Goal: Task Accomplishment & Management: Use online tool/utility

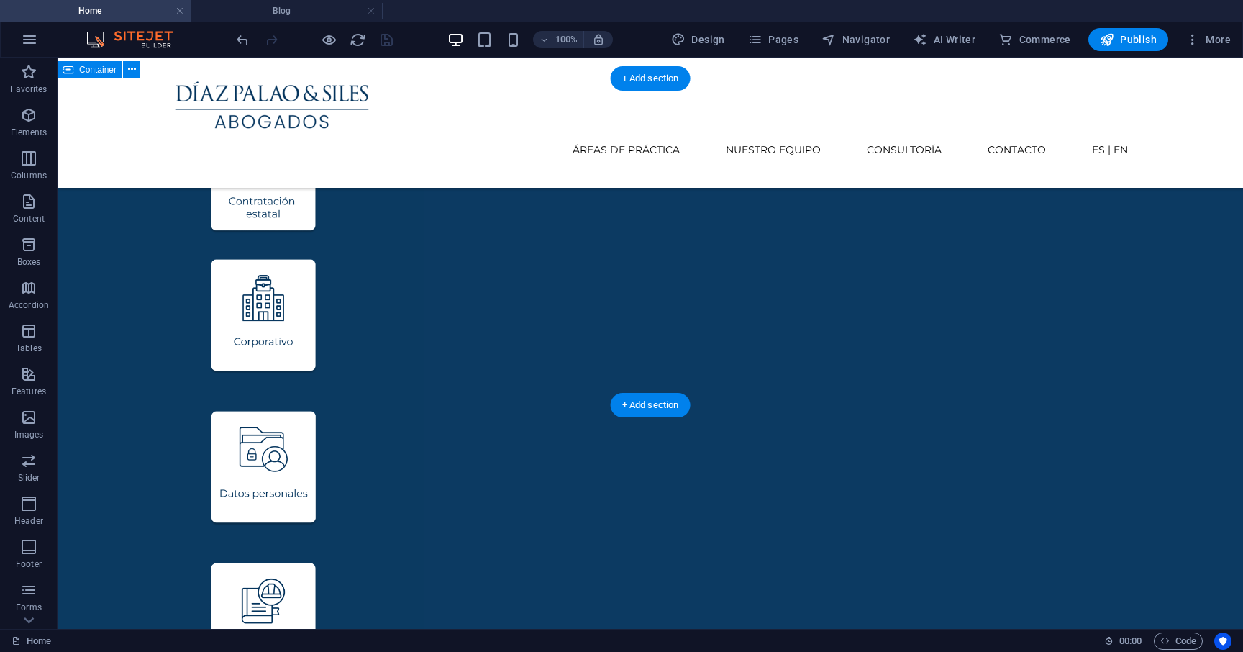
scroll to position [1110, 0]
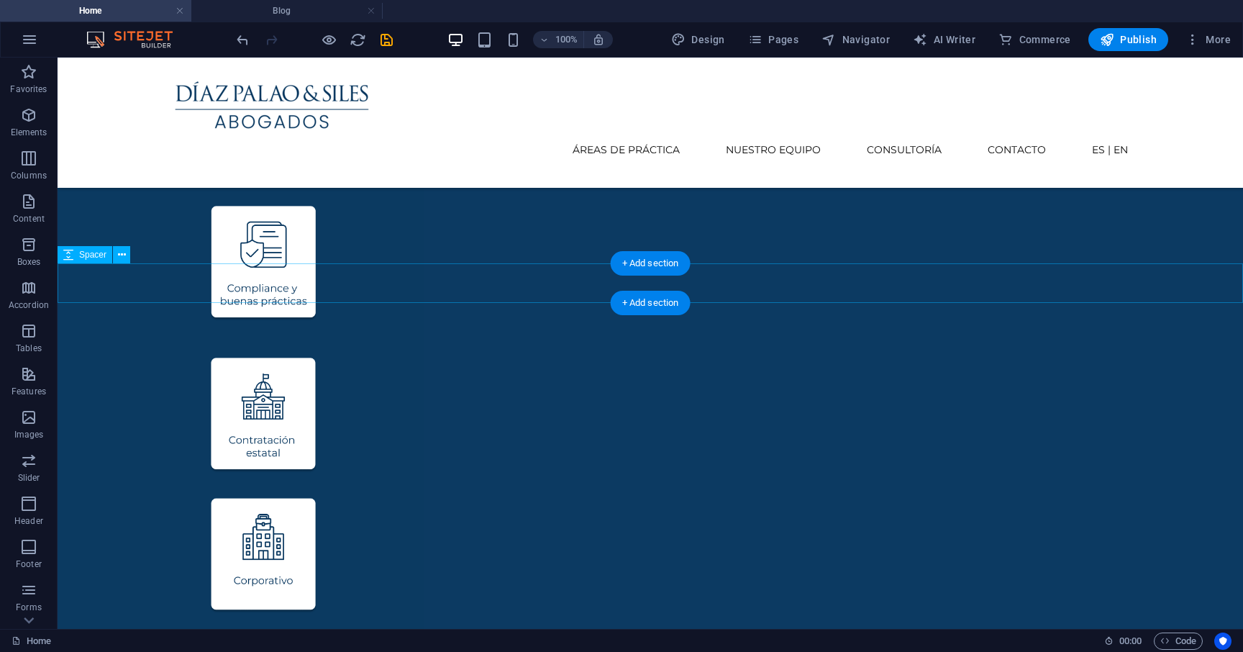
scroll to position [863, 0]
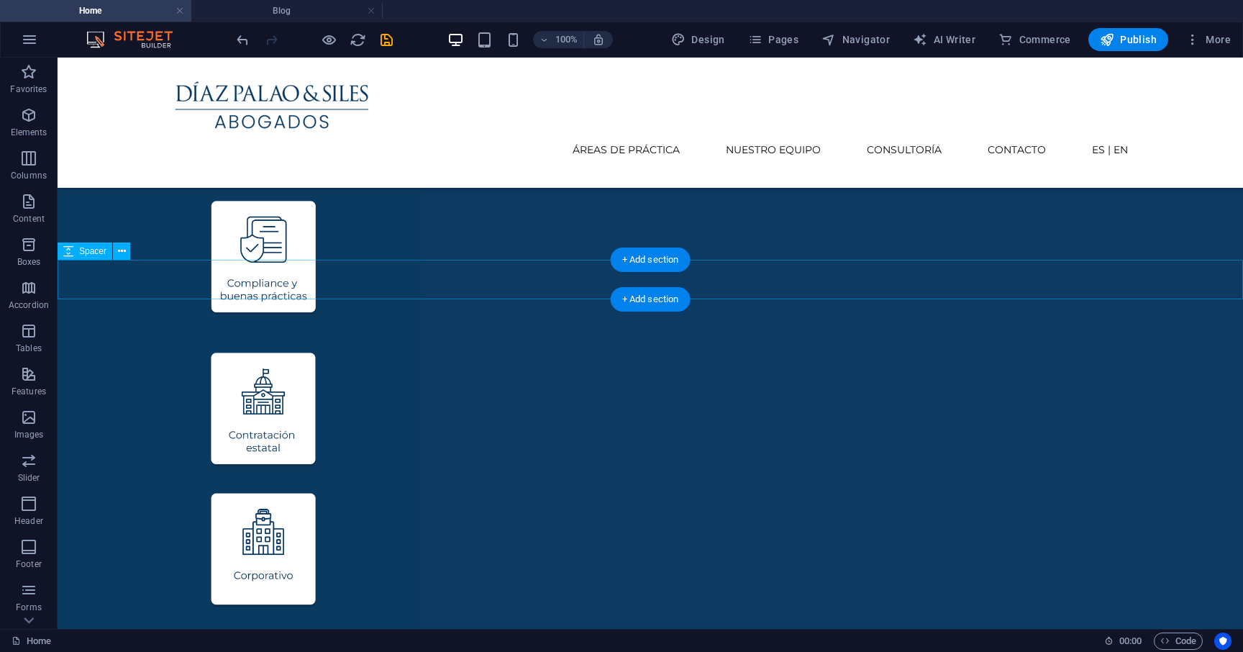
click at [124, 250] on icon at bounding box center [122, 251] width 8 height 15
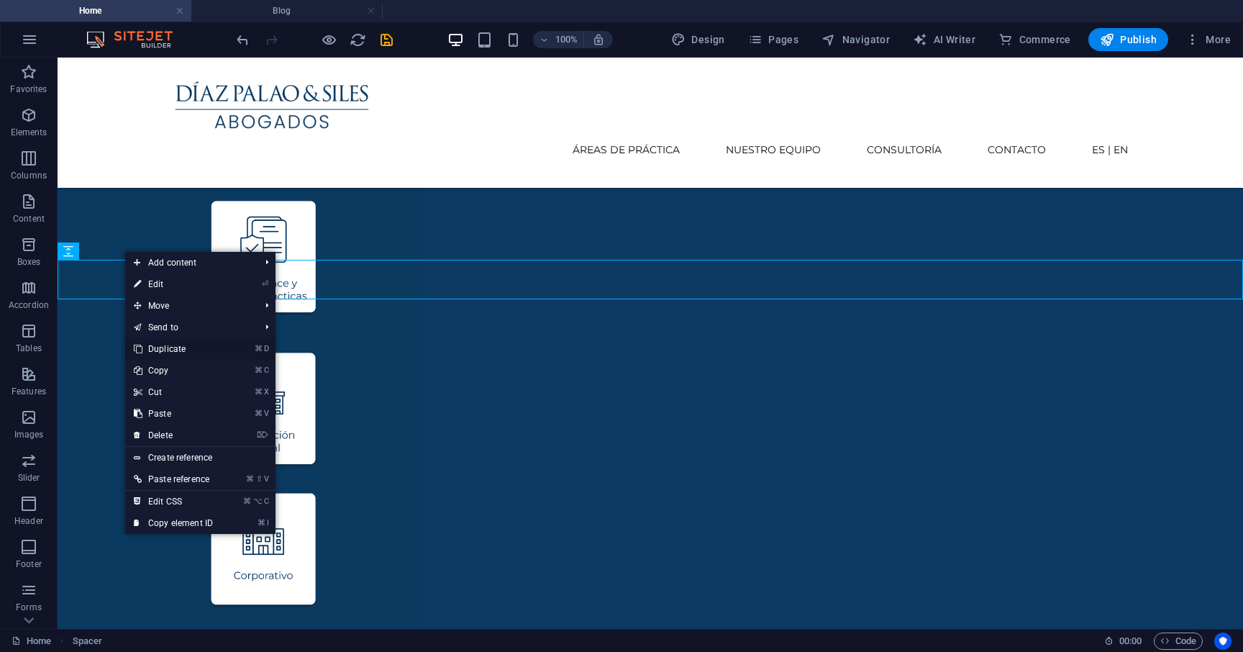
click at [197, 348] on link "⌘ D Duplicate" at bounding box center [173, 349] width 96 height 22
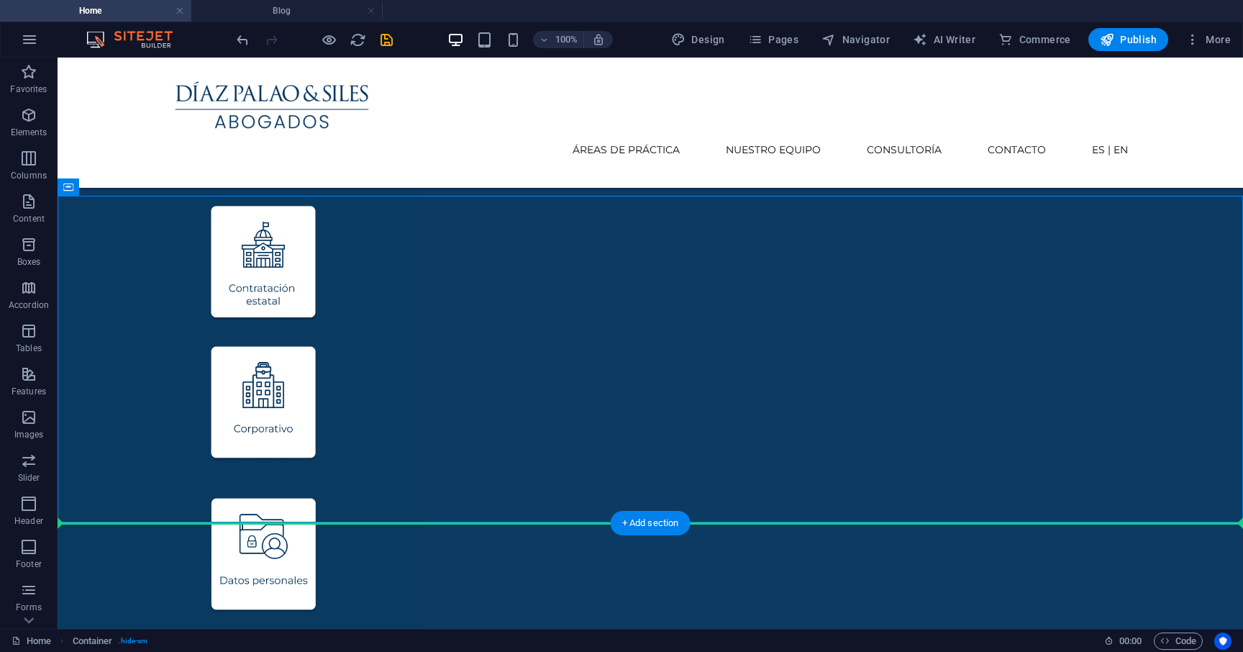
scroll to position [1011, 0]
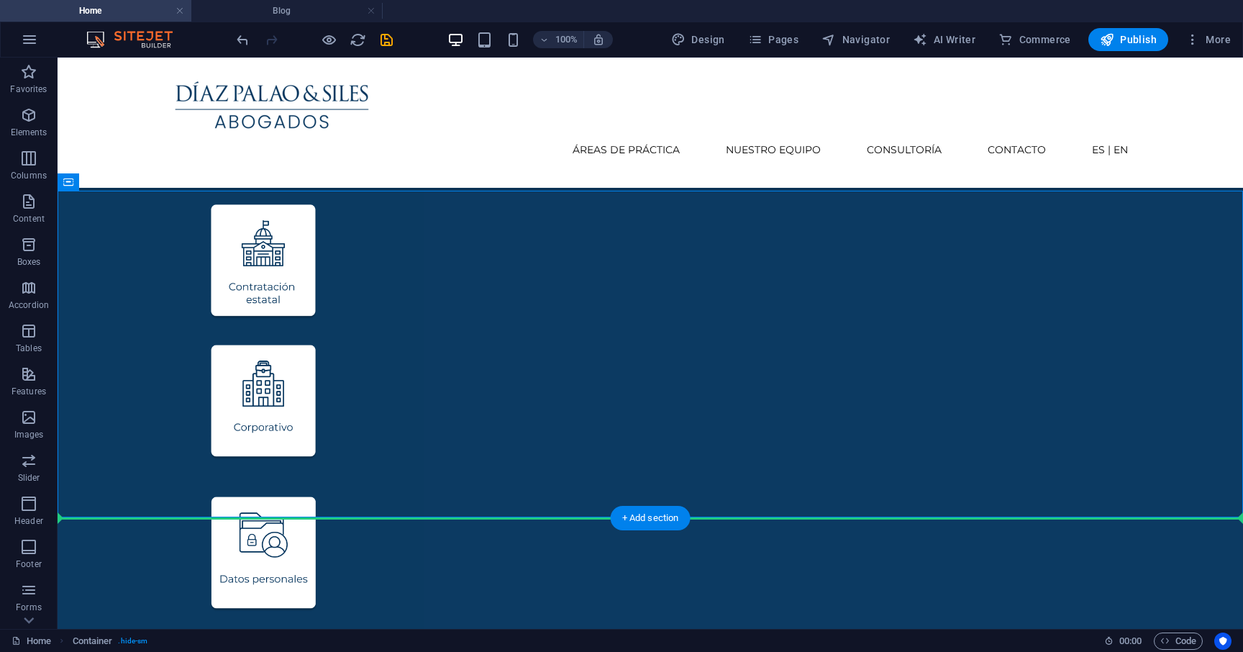
drag, startPoint x: 154, startPoint y: 267, endPoint x: 94, endPoint y: 519, distance: 259.4
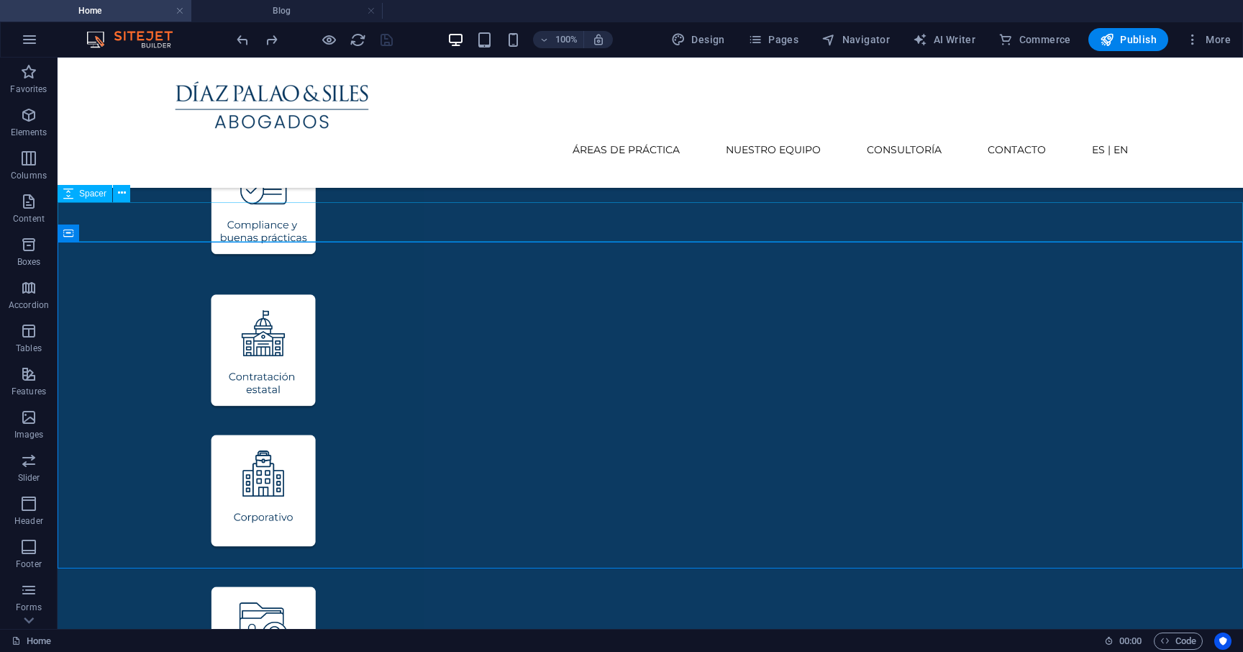
scroll to position [920, 0]
click at [124, 195] on icon at bounding box center [122, 193] width 8 height 15
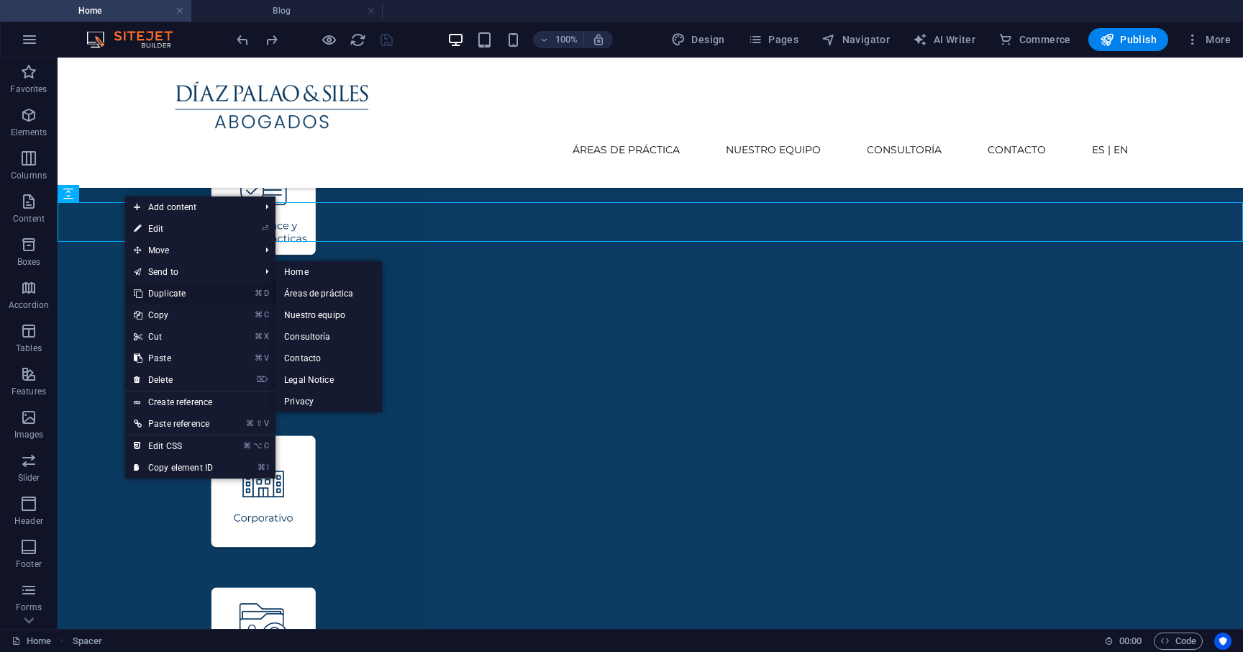
click at [171, 293] on link "⌘ D Duplicate" at bounding box center [173, 294] width 96 height 22
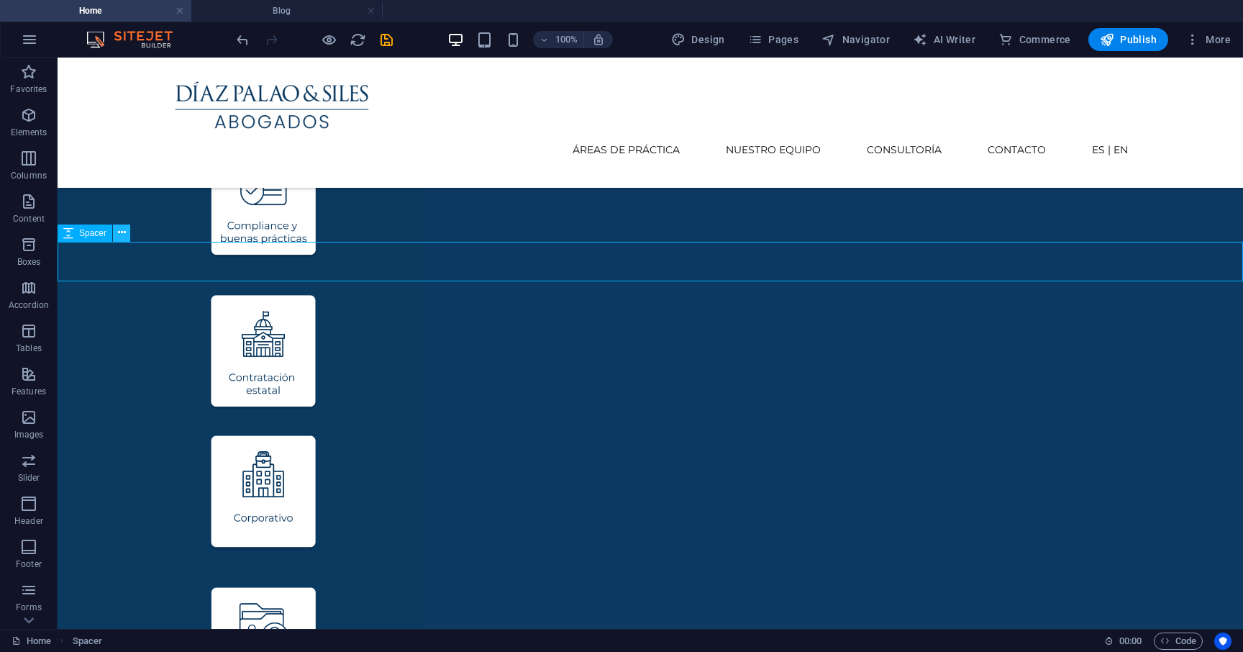
click at [122, 234] on icon at bounding box center [122, 232] width 8 height 15
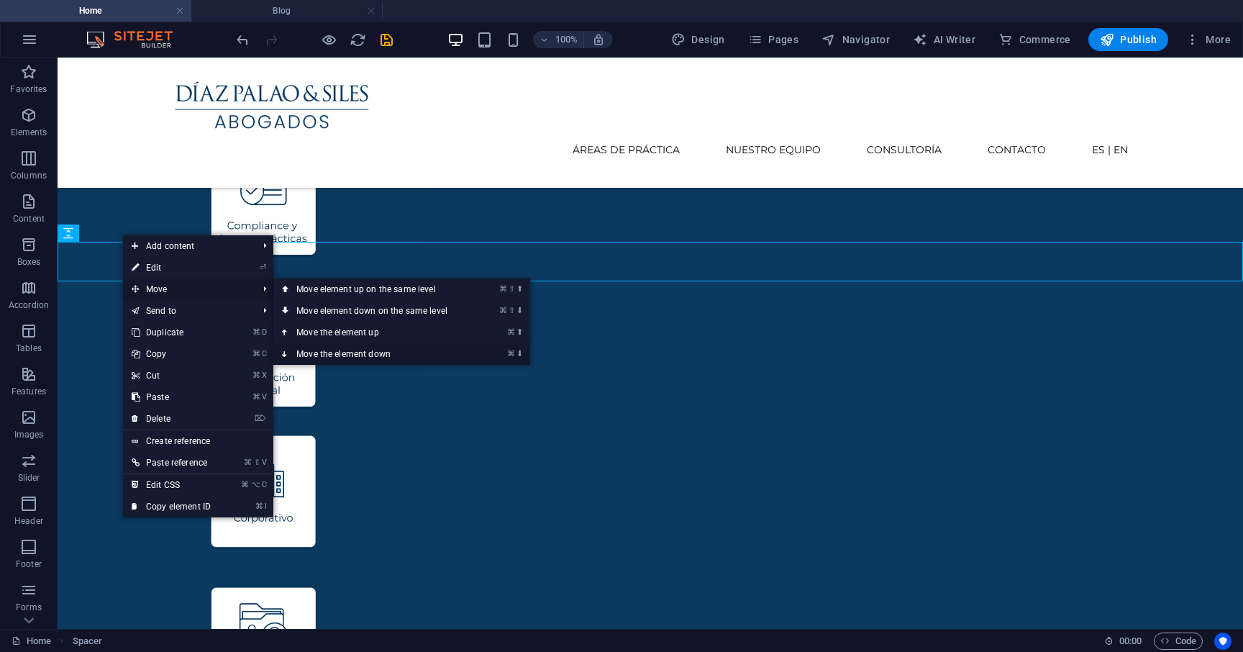
click at [331, 354] on link "⌘ ⬇ Move the element down" at bounding box center [374, 354] width 203 height 22
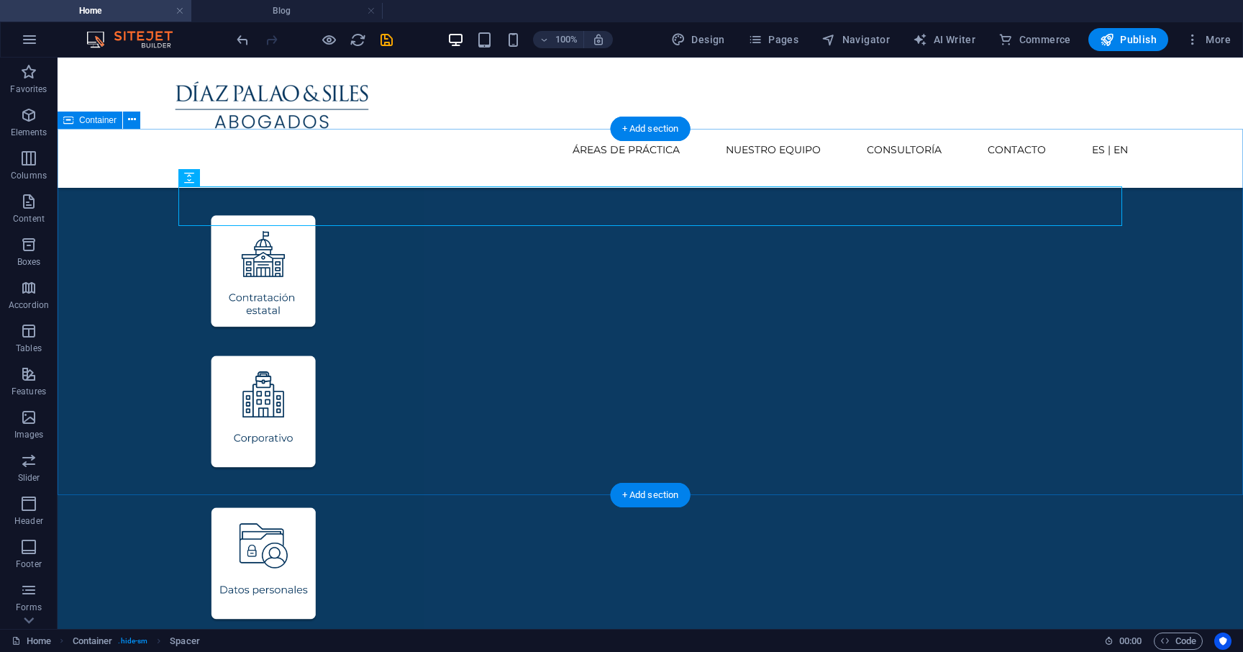
scroll to position [985, 0]
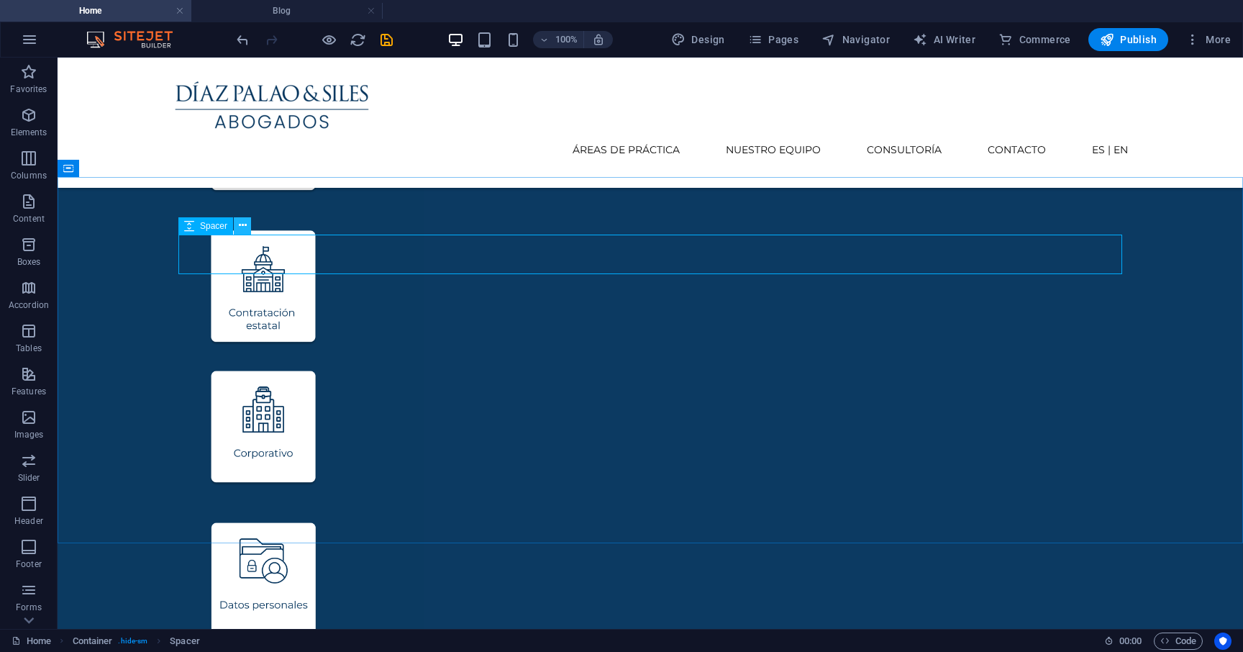
click at [246, 224] on icon at bounding box center [243, 225] width 8 height 15
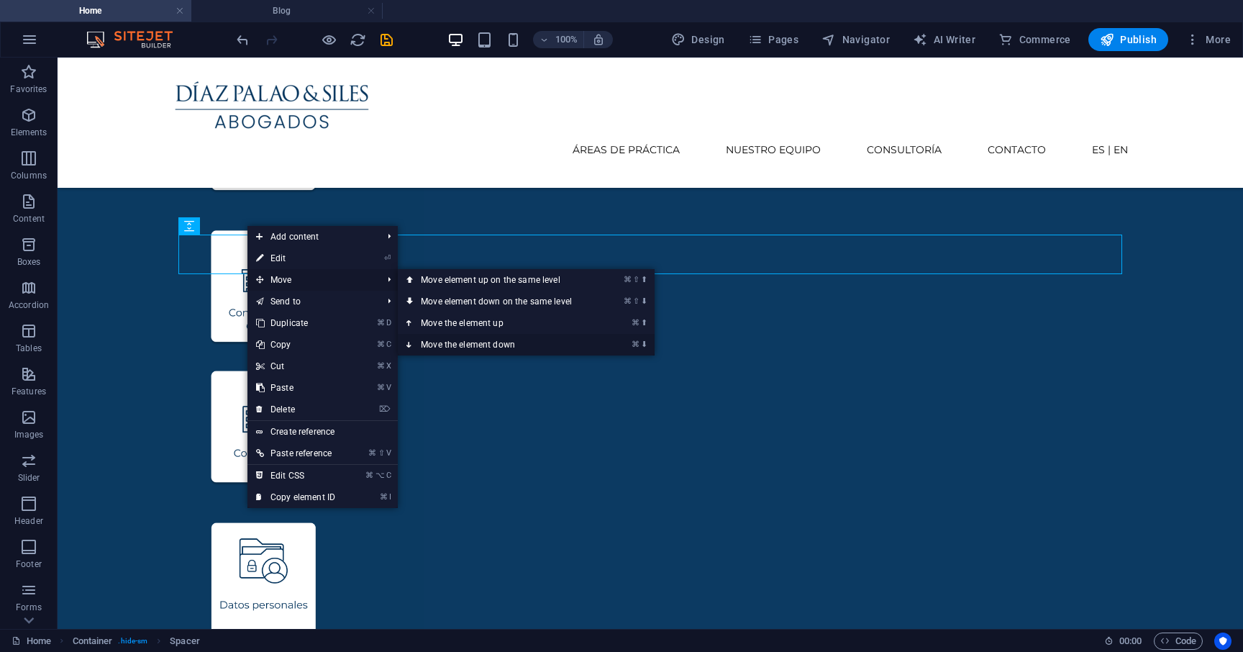
click at [465, 346] on link "⌘ ⬇ Move the element down" at bounding box center [499, 345] width 203 height 22
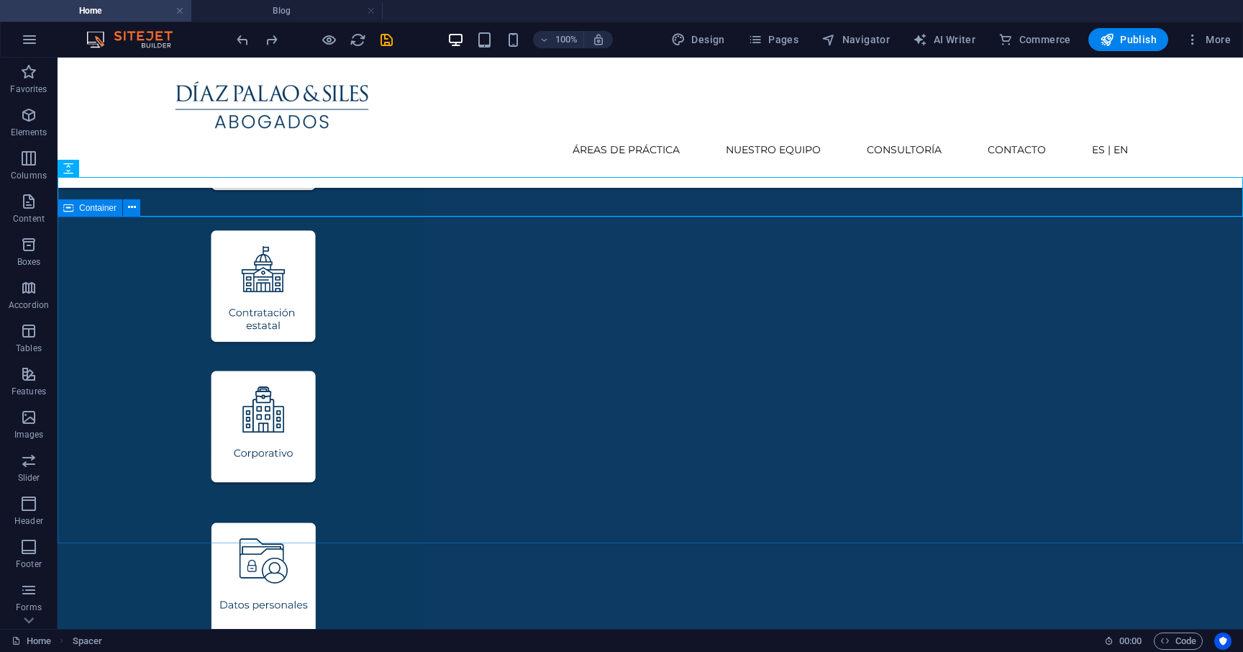
click at [92, 206] on span "Container" at bounding box center [97, 208] width 37 height 9
click at [91, 165] on span "Spacer" at bounding box center [92, 168] width 27 height 9
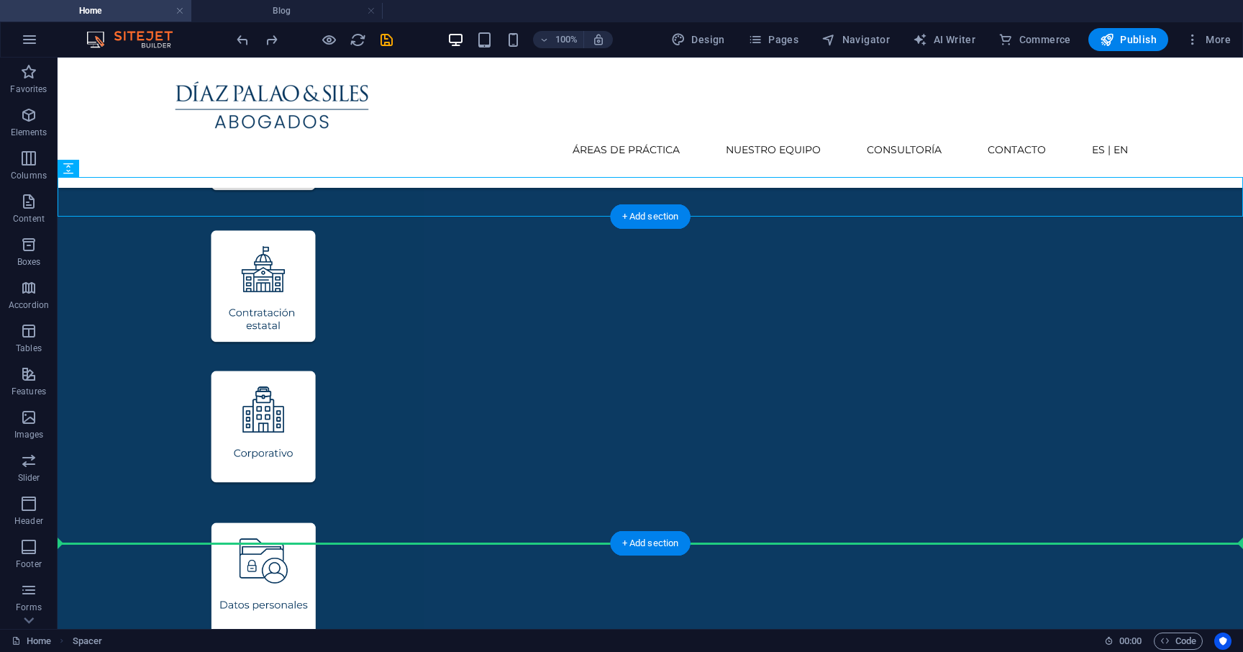
drag, startPoint x: 147, startPoint y: 226, endPoint x: 95, endPoint y: 446, distance: 226.1
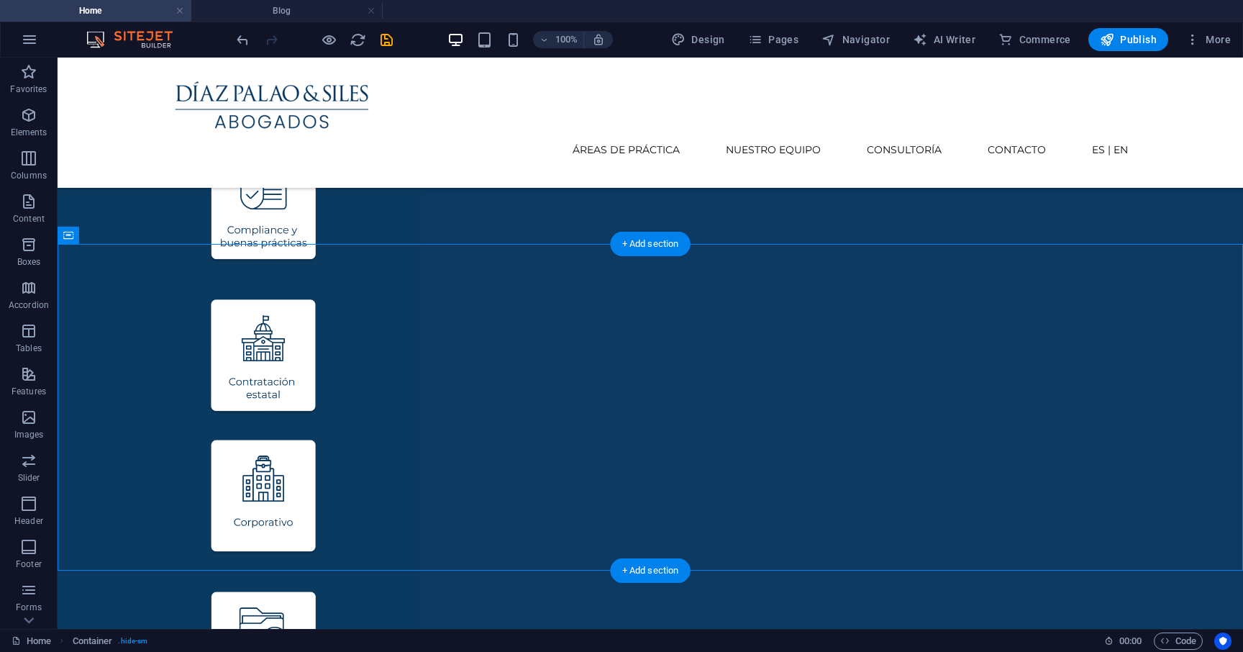
scroll to position [921, 0]
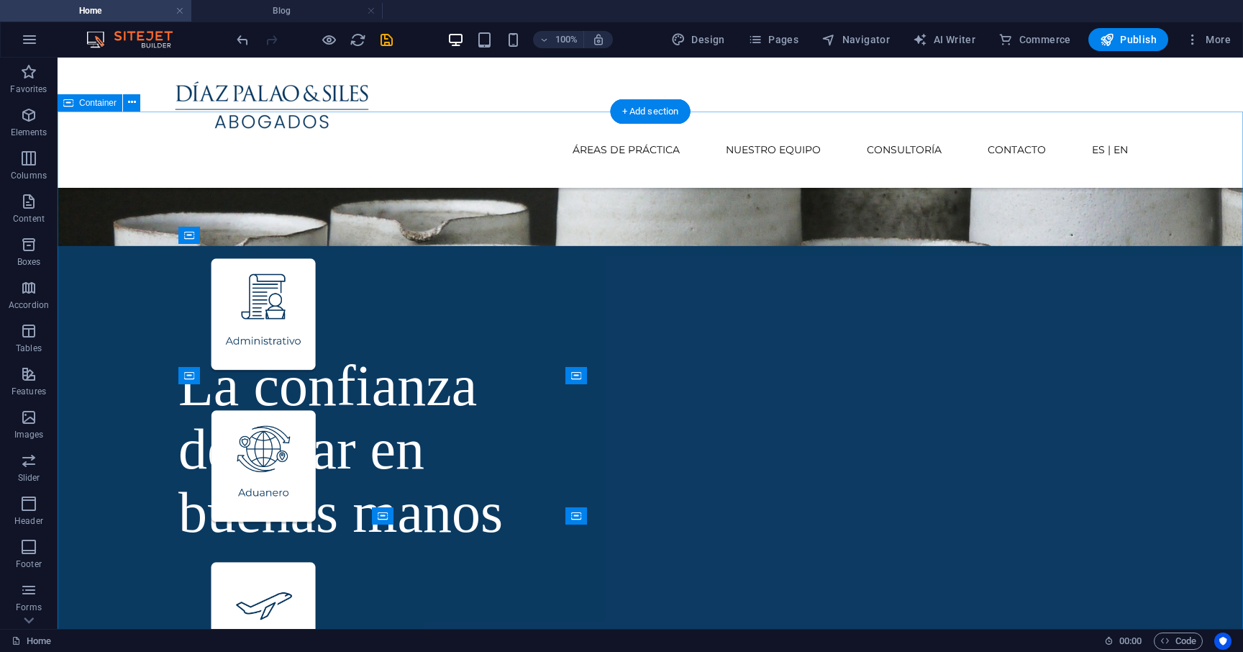
scroll to position [291, 0]
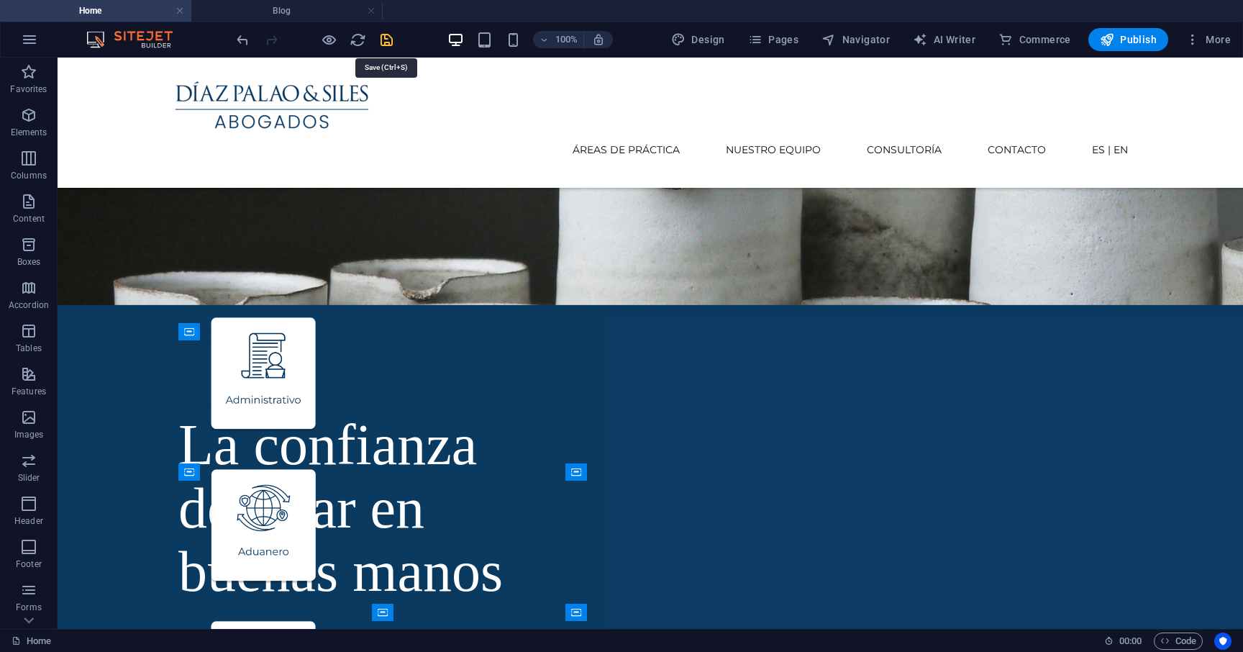
click at [386, 42] on icon "save" at bounding box center [386, 40] width 17 height 17
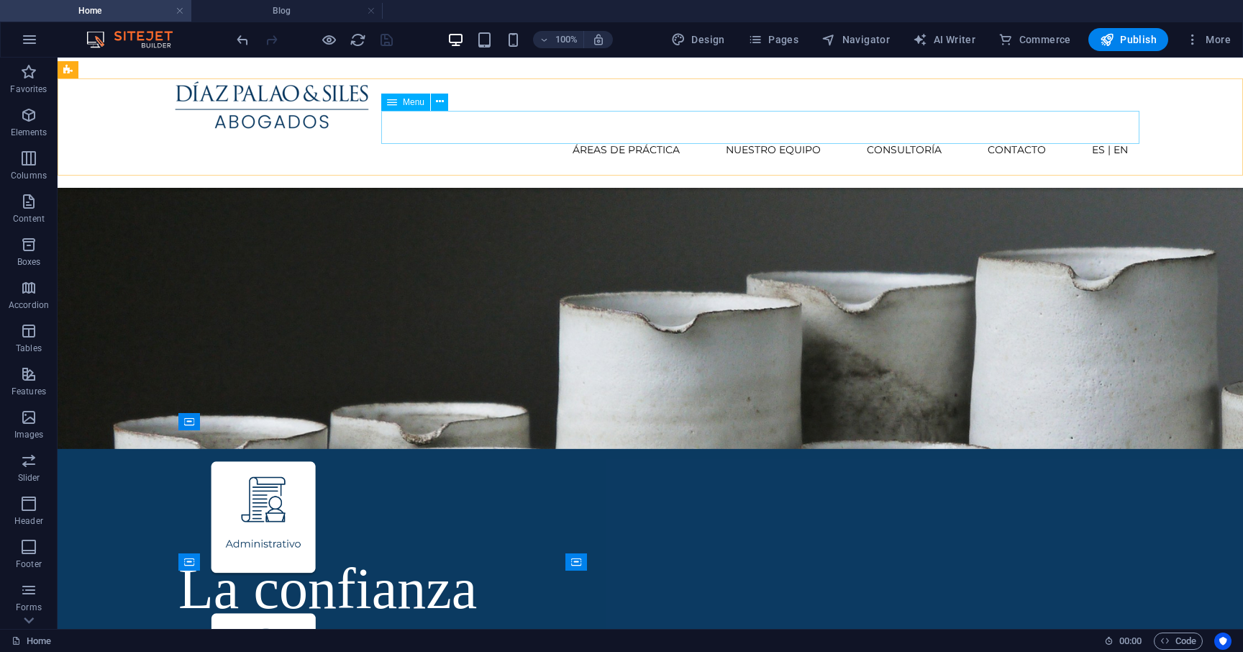
scroll to position [0, 0]
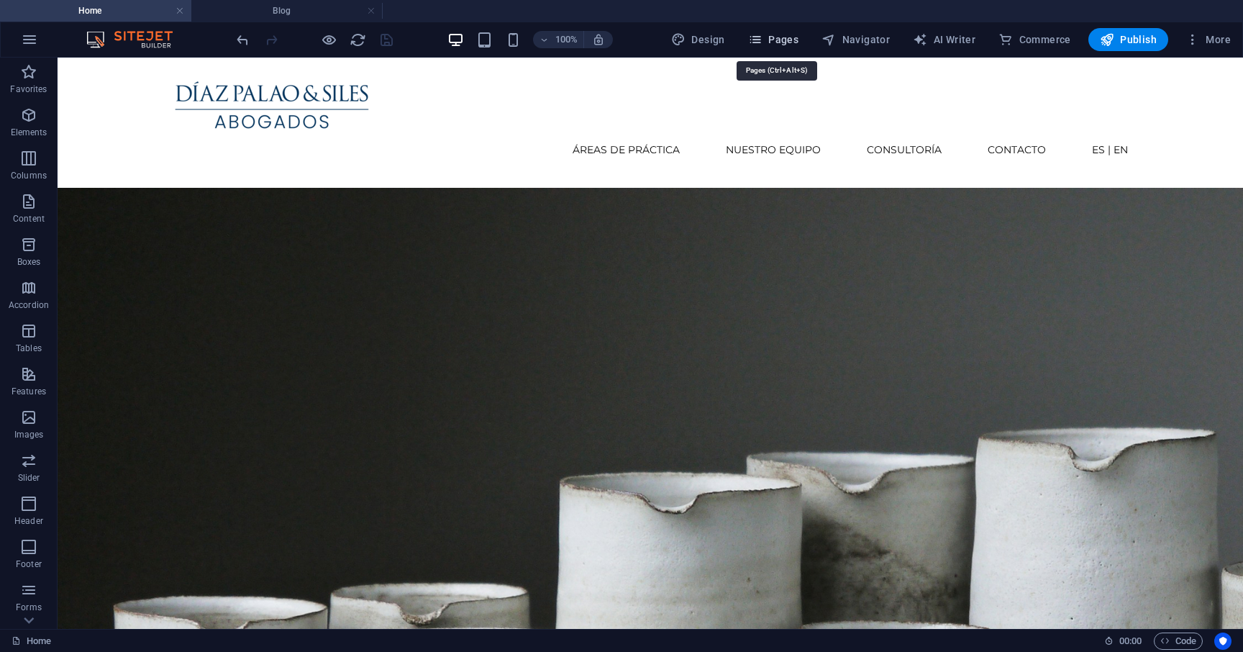
click at [780, 40] on span "Pages" at bounding box center [773, 39] width 50 height 14
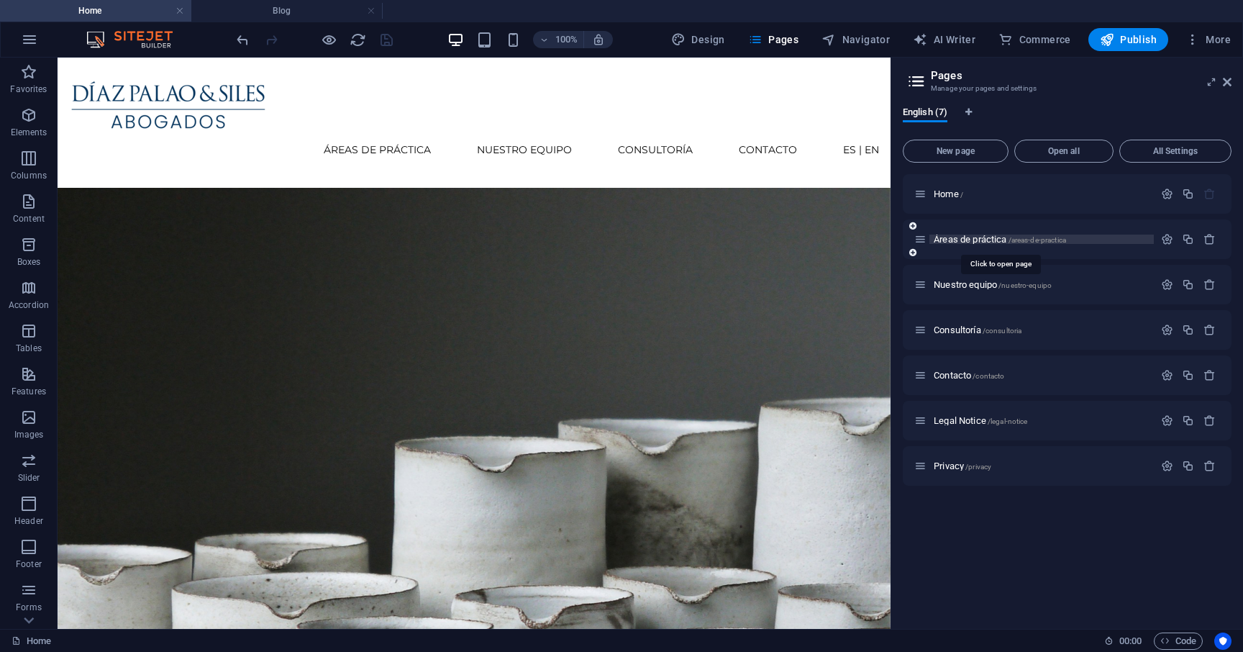
click at [963, 239] on span "Áreas de práctica /areas-de-practica" at bounding box center [999, 239] width 132 height 11
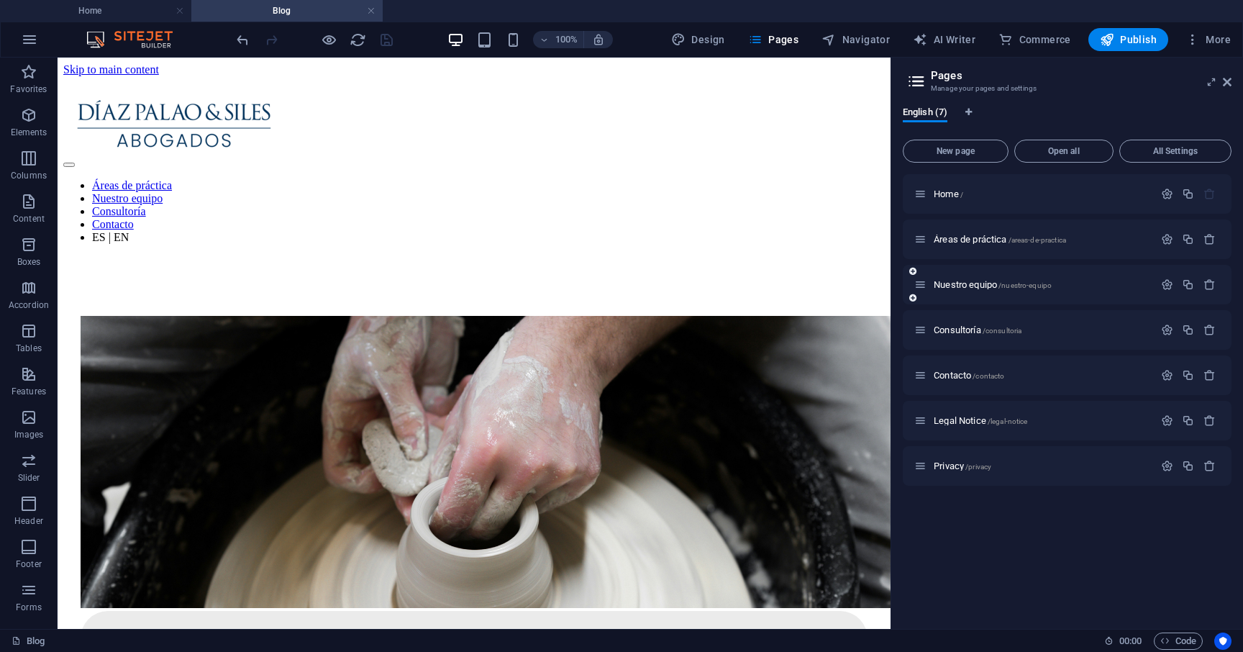
click at [961, 289] on div "Nuestro equipo /nuestro-equipo" at bounding box center [1033, 284] width 239 height 17
click at [963, 286] on span "Nuestro equipo /nuestro-equipo" at bounding box center [992, 284] width 118 height 11
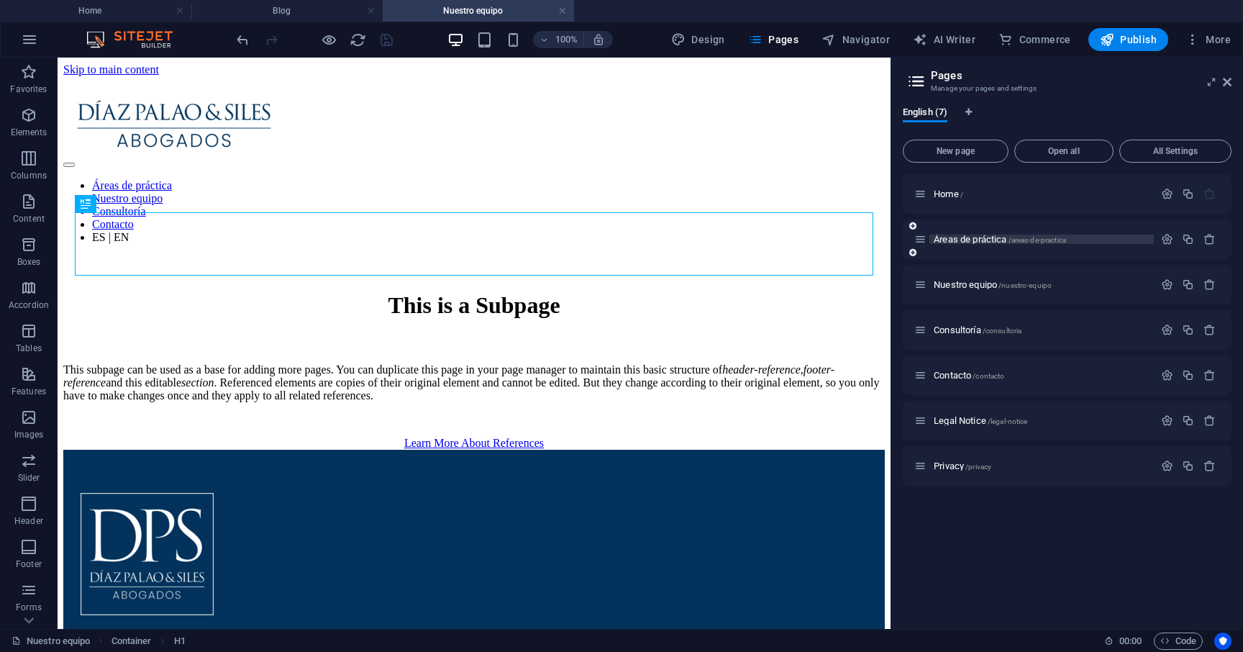
click at [959, 239] on span "Áreas de práctica /areas-de-practica" at bounding box center [999, 239] width 132 height 11
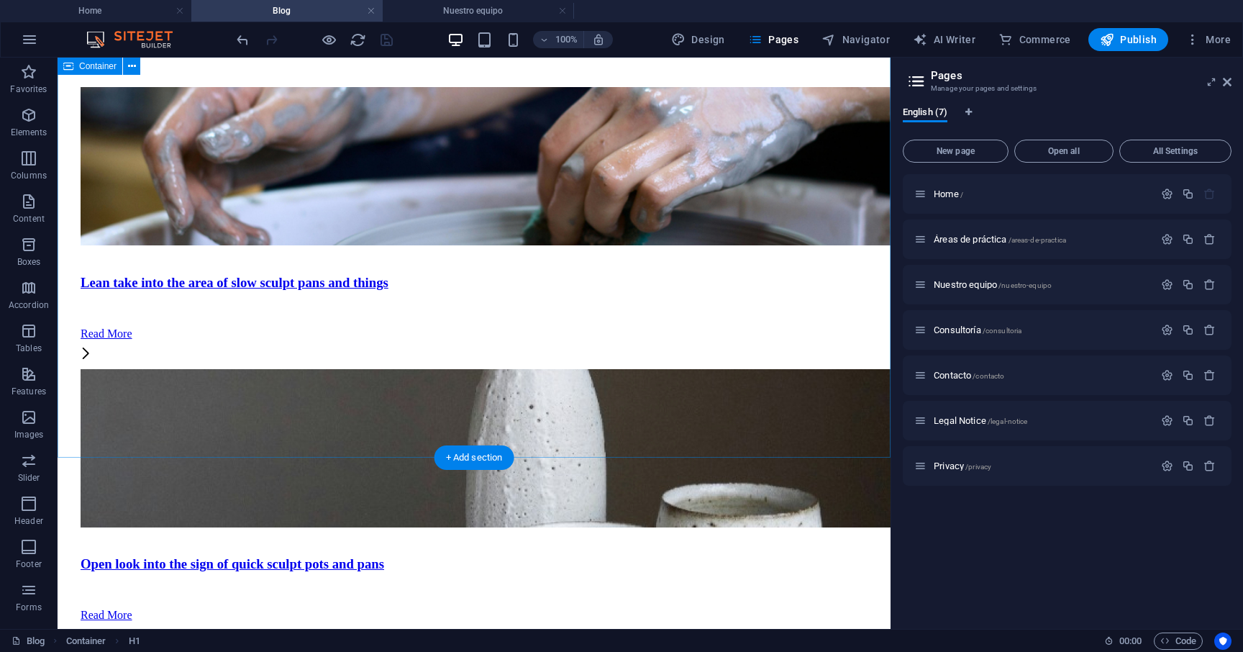
scroll to position [989, 0]
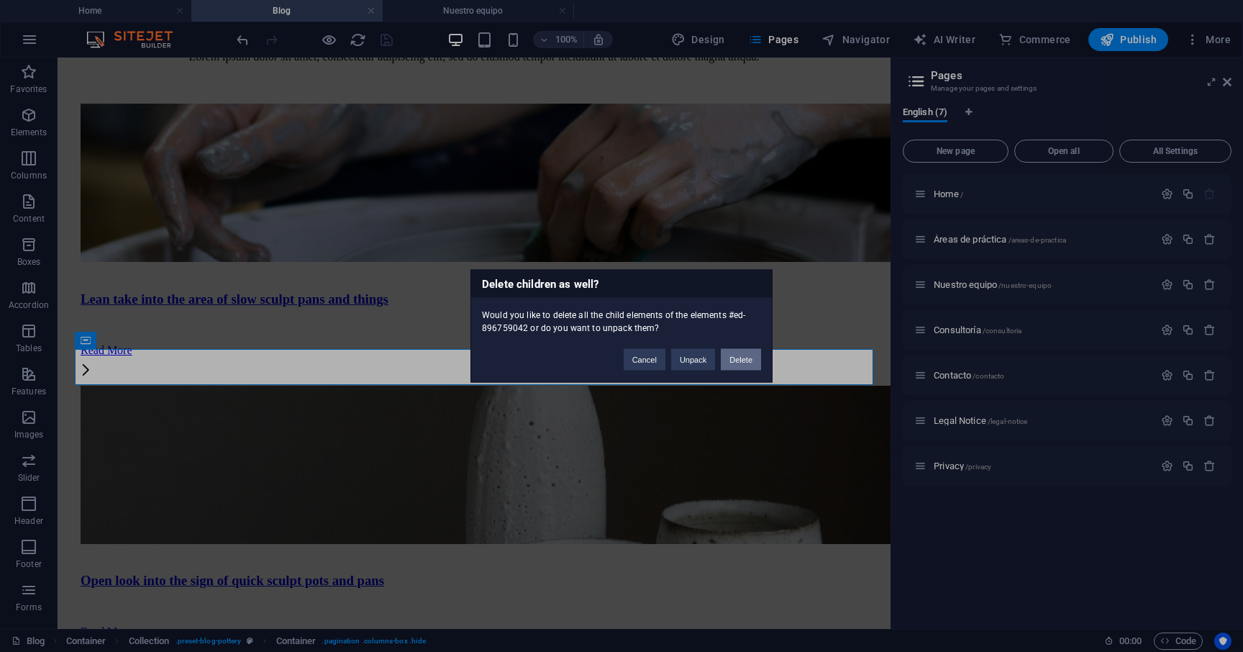
click at [741, 362] on button "Delete" at bounding box center [741, 360] width 40 height 22
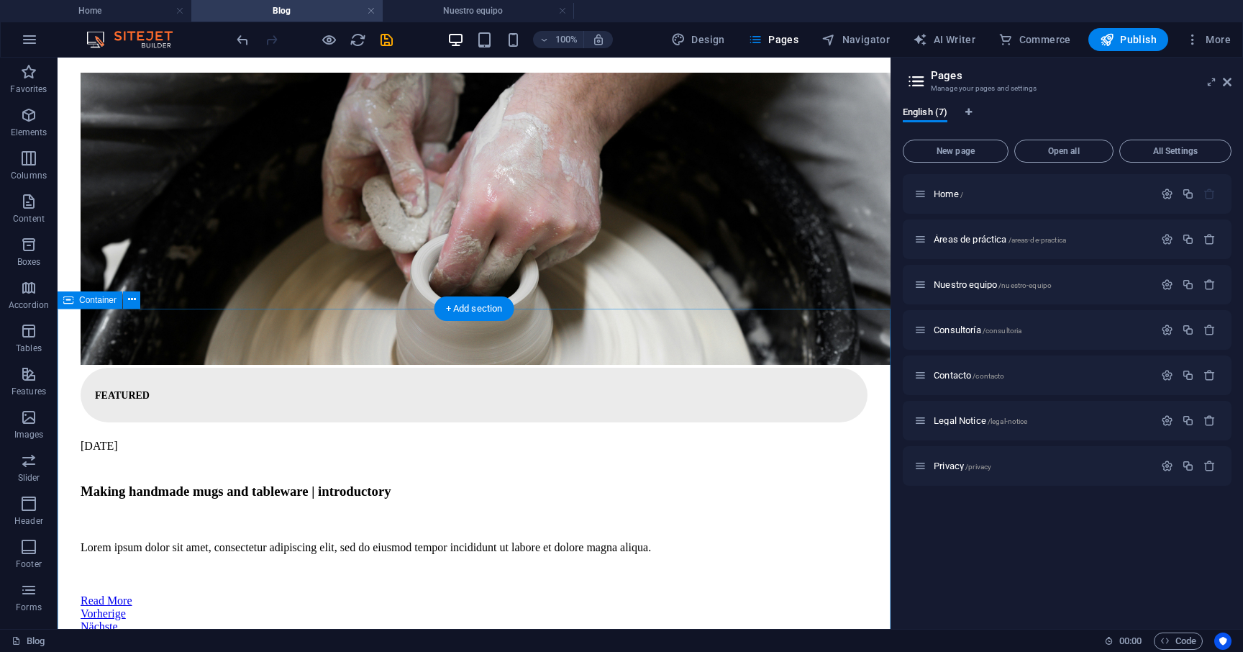
scroll to position [234, 0]
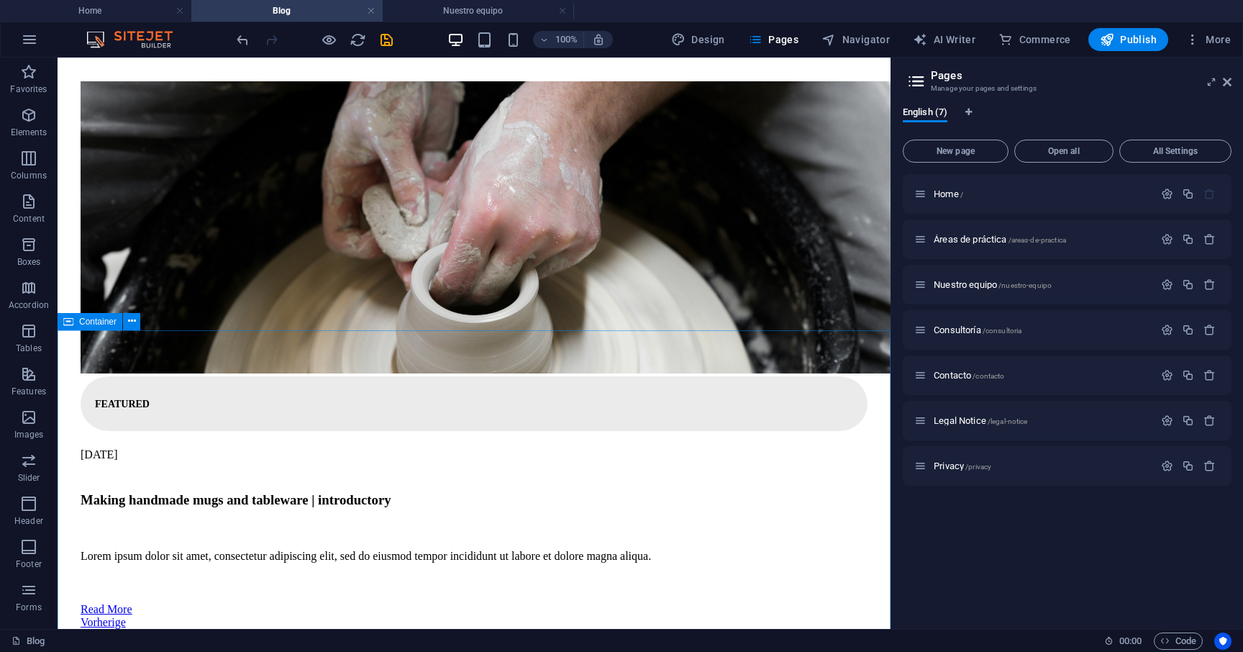
click at [106, 322] on span "Container" at bounding box center [97, 321] width 37 height 9
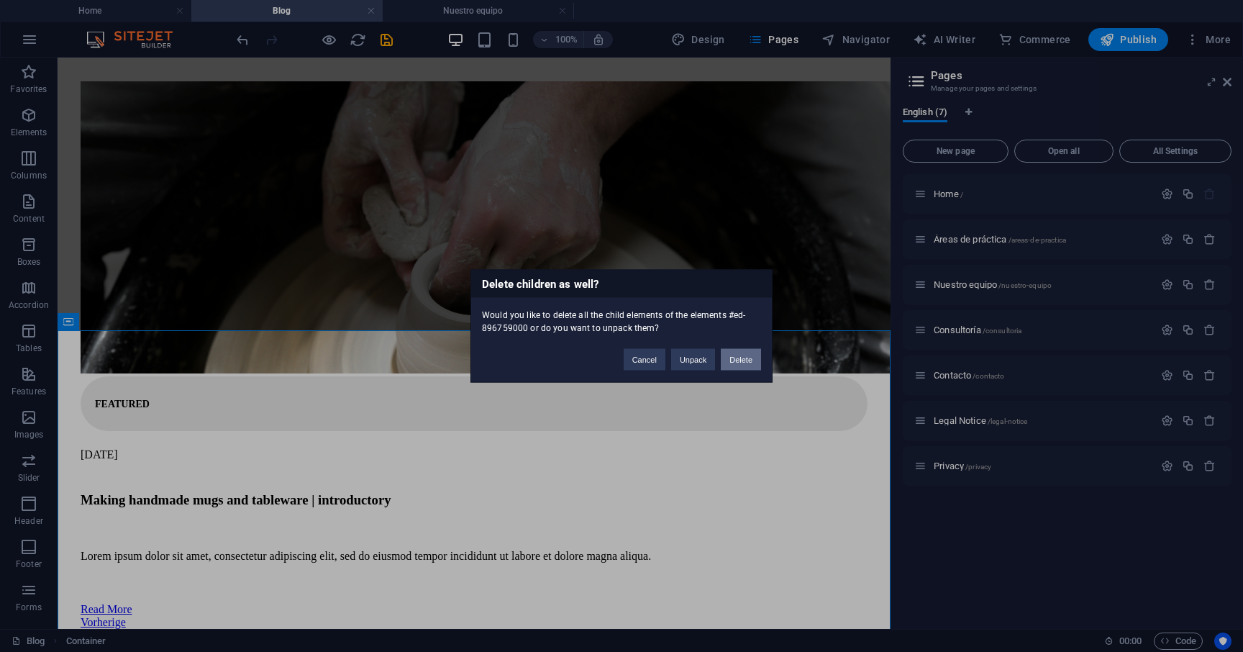
click at [736, 358] on button "Delete" at bounding box center [741, 360] width 40 height 22
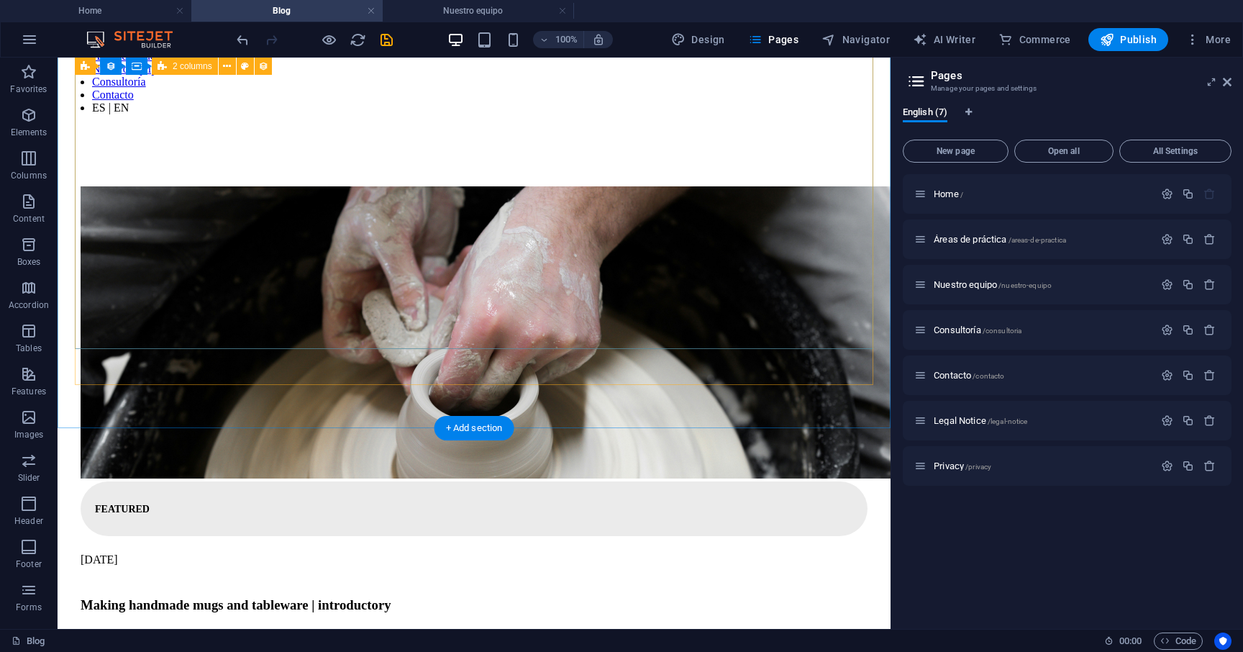
scroll to position [186, 0]
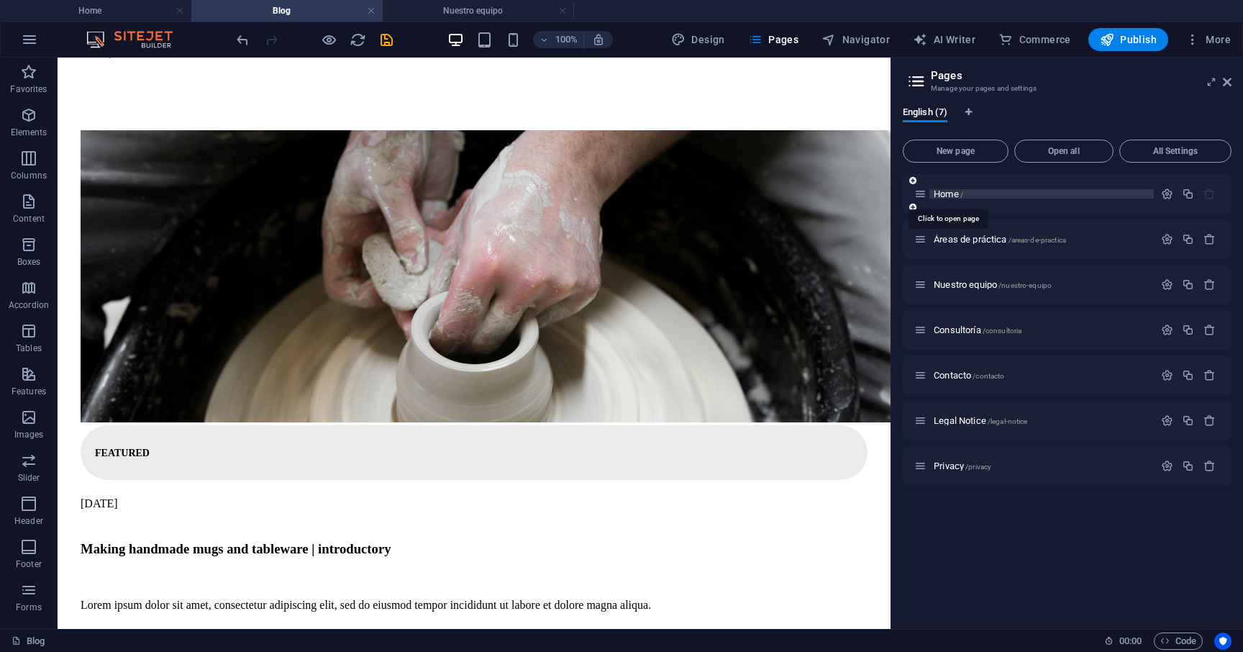
click at [948, 191] on span "Home /" at bounding box center [947, 193] width 29 height 11
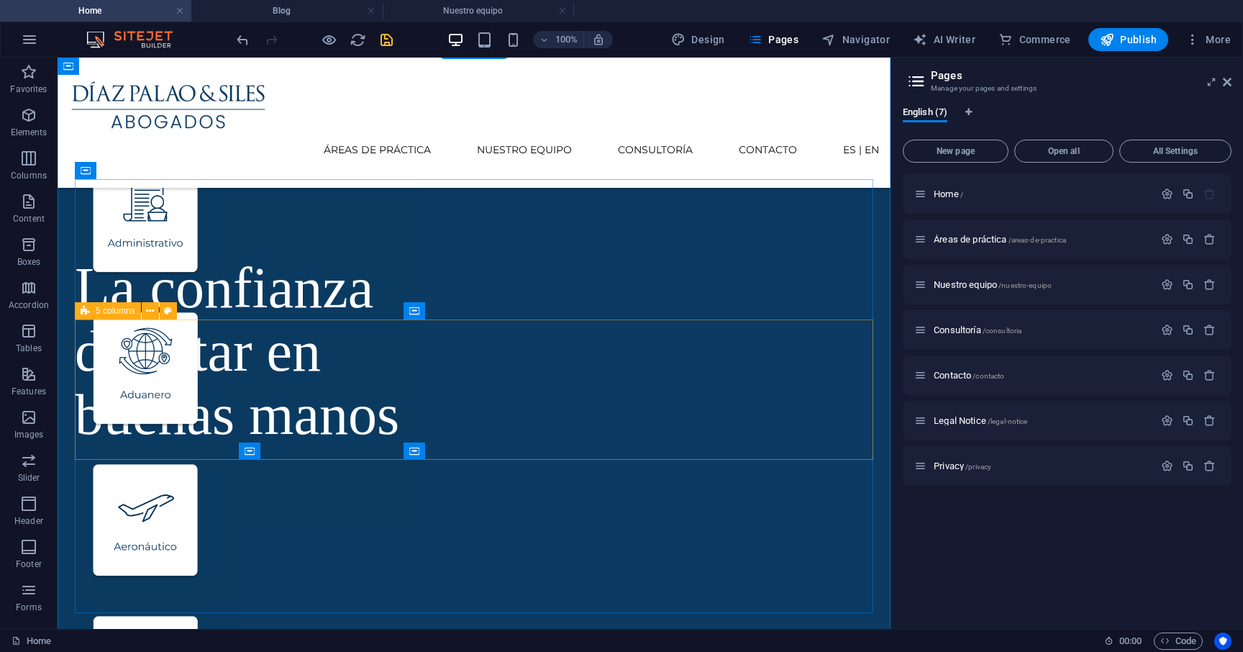
scroll to position [431, 0]
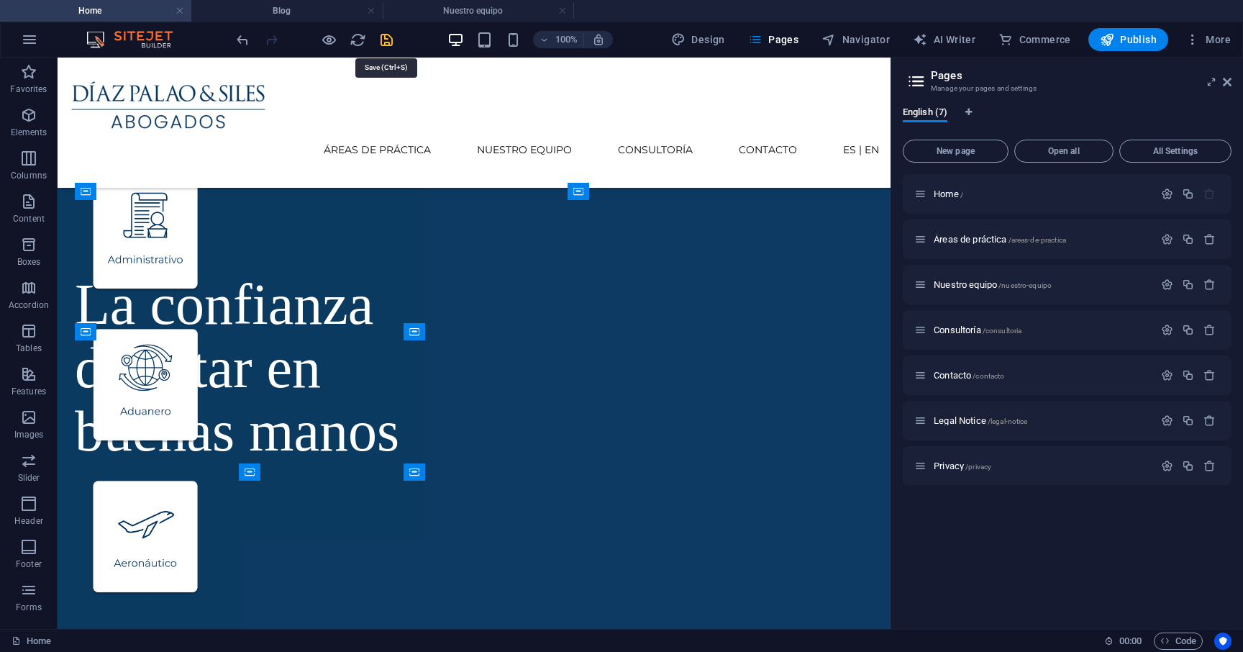
click at [384, 42] on icon "save" at bounding box center [386, 40] width 17 height 17
